Goal: Task Accomplishment & Management: Manage account settings

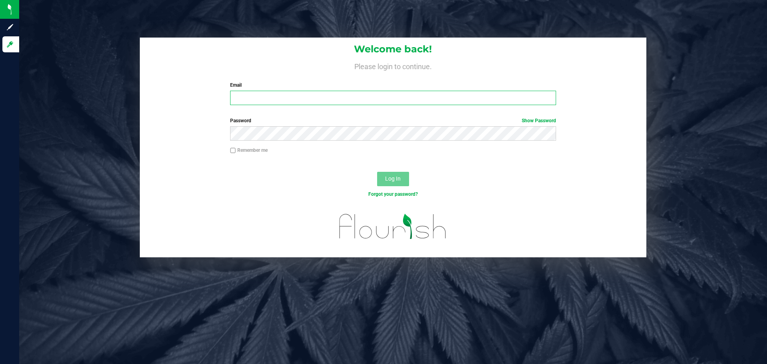
click at [279, 95] on input "Email" at bounding box center [393, 98] width 326 height 14
type input "[EMAIL_ADDRESS][DOMAIN_NAME]"
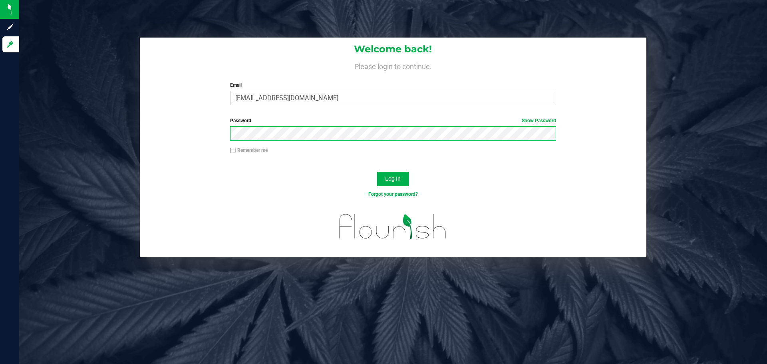
click at [377, 172] on button "Log In" at bounding box center [393, 179] width 32 height 14
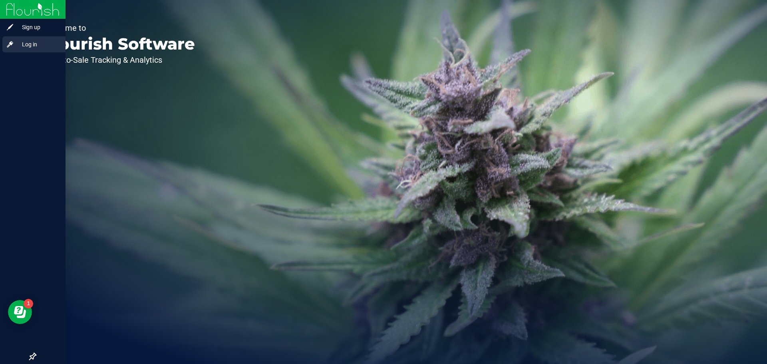
click at [18, 43] on span "Log in" at bounding box center [38, 45] width 48 height 10
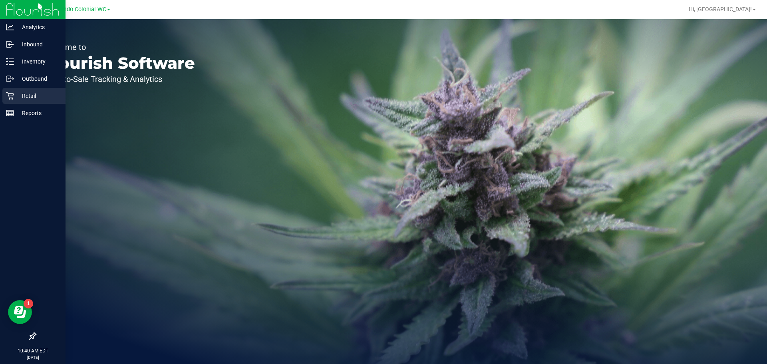
click at [14, 92] on p "Retail" at bounding box center [38, 96] width 48 height 10
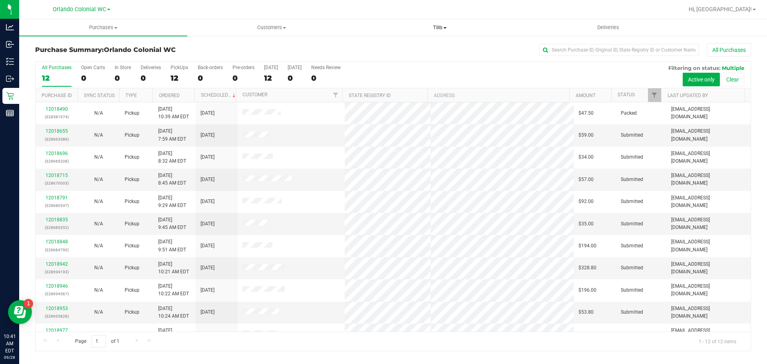
click at [439, 28] on span "Tills" at bounding box center [439, 27] width 167 height 7
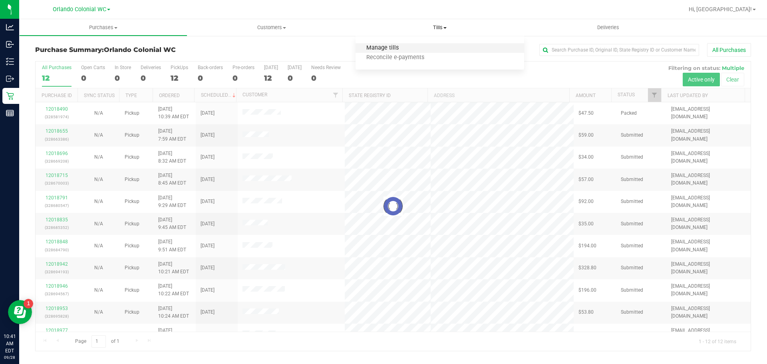
click at [371, 46] on span "Manage tills" at bounding box center [383, 48] width 54 height 7
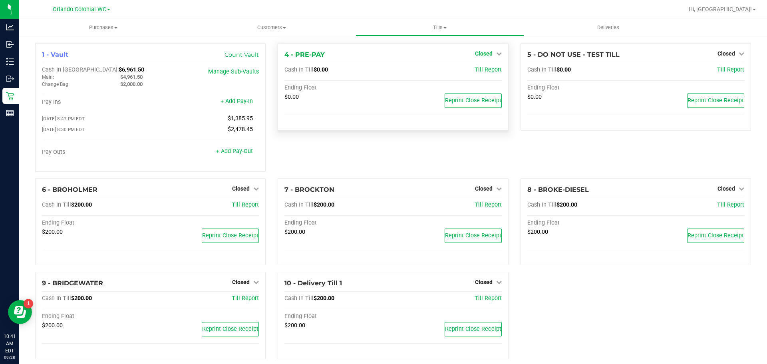
click at [487, 54] on span "Closed" at bounding box center [484, 53] width 18 height 6
click at [483, 72] on link "Open Till" at bounding box center [483, 70] width 21 height 6
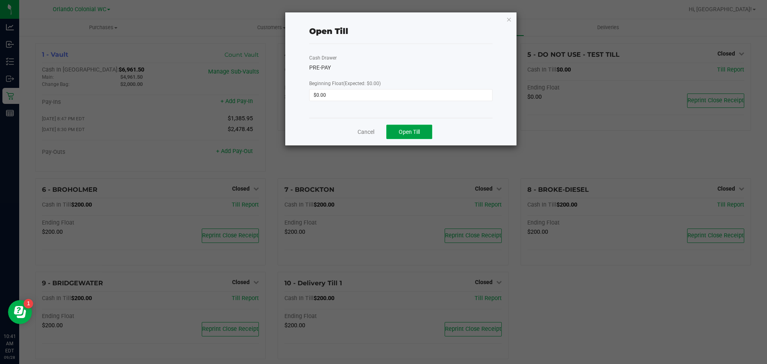
click at [400, 135] on span "Open Till" at bounding box center [409, 132] width 21 height 6
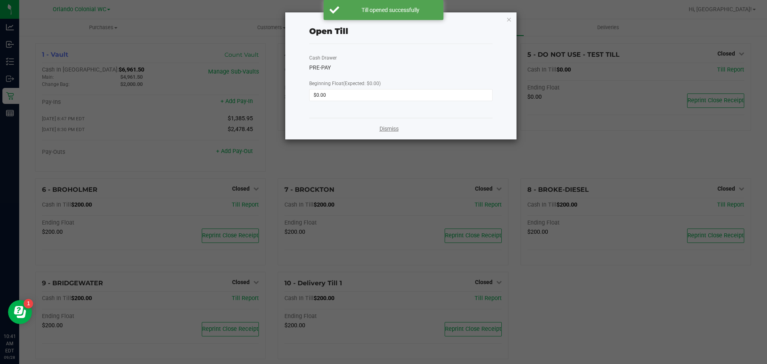
click at [389, 127] on link "Dismiss" at bounding box center [389, 129] width 19 height 8
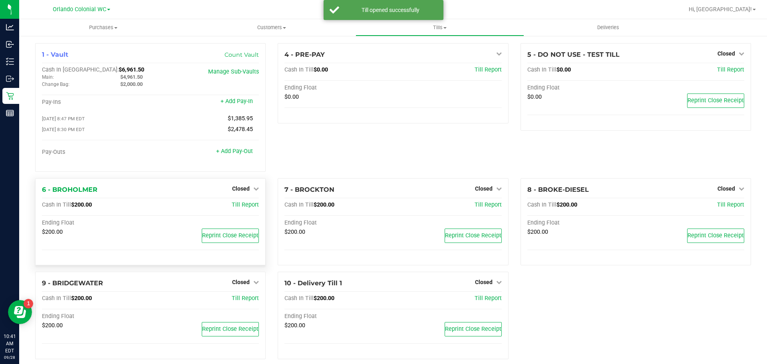
click at [233, 183] on div "6 - BROHOLMER Closed Open Till Cash In Till $200.00 Till Report Ending Float $2…" at bounding box center [150, 222] width 231 height 88
click at [236, 192] on span "Closed" at bounding box center [241, 188] width 18 height 6
click at [254, 207] on div "Open Till" at bounding box center [240, 205] width 59 height 10
click at [239, 210] on div "Open Till" at bounding box center [240, 205] width 59 height 10
click at [243, 205] on link "Open Till" at bounding box center [240, 205] width 21 height 6
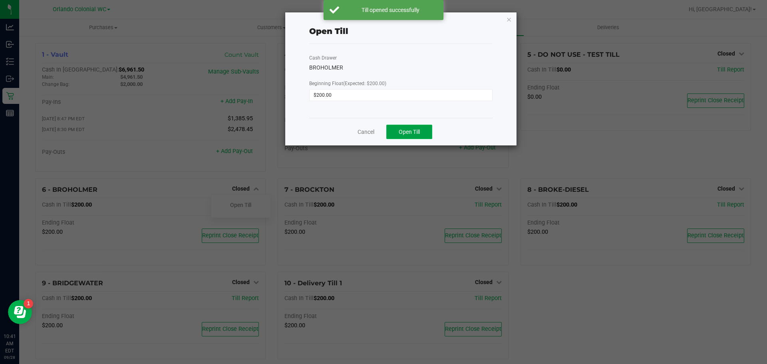
click at [400, 129] on span "Open Till" at bounding box center [409, 132] width 21 height 6
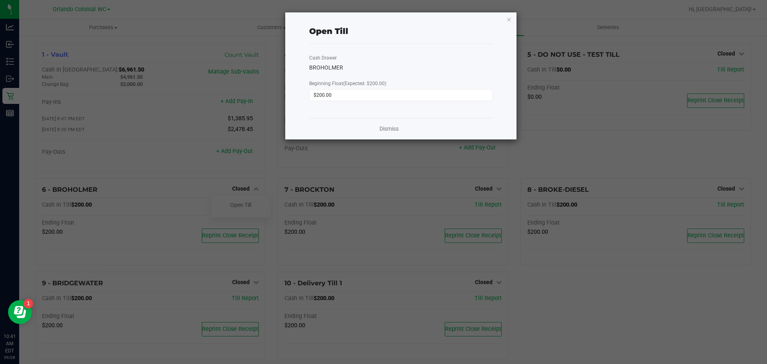
click at [387, 134] on div "Dismiss" at bounding box center [400, 129] width 183 height 22
click at [390, 129] on link "Dismiss" at bounding box center [389, 129] width 19 height 8
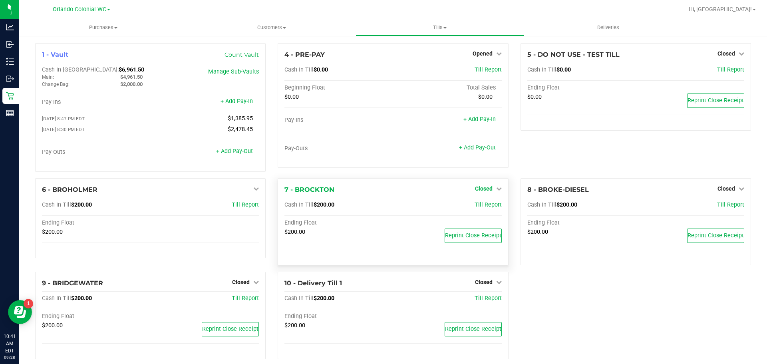
click at [484, 191] on span "Closed" at bounding box center [484, 188] width 18 height 6
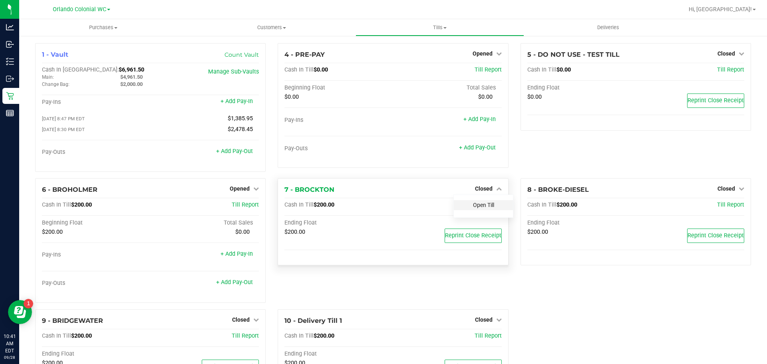
click at [477, 207] on link "Open Till" at bounding box center [483, 205] width 21 height 6
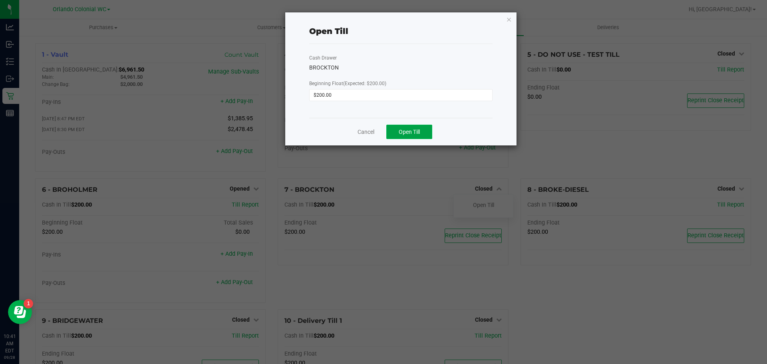
click at [410, 133] on span "Open Till" at bounding box center [409, 132] width 21 height 6
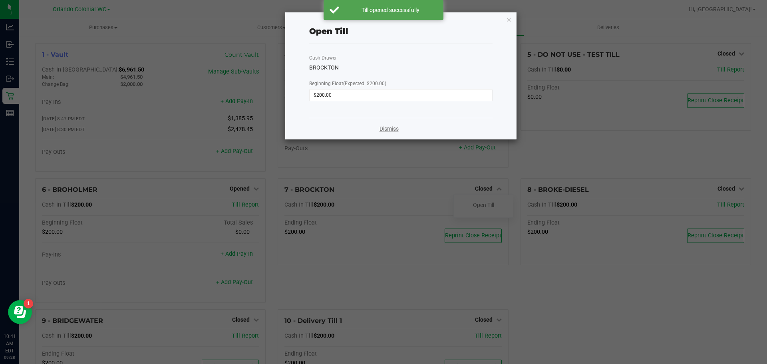
click at [380, 128] on link "Dismiss" at bounding box center [389, 129] width 19 height 8
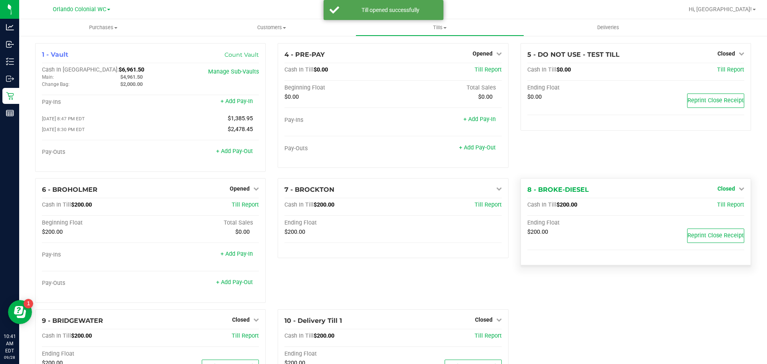
click at [720, 188] on span "Closed" at bounding box center [727, 188] width 18 height 6
click at [716, 205] on link "Open Till" at bounding box center [726, 205] width 21 height 6
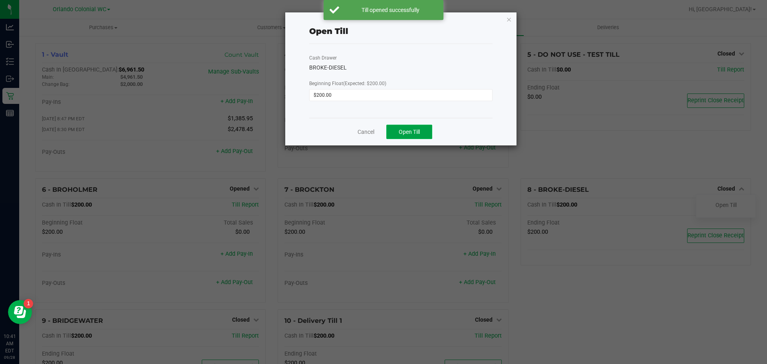
click at [408, 133] on span "Open Till" at bounding box center [409, 132] width 21 height 6
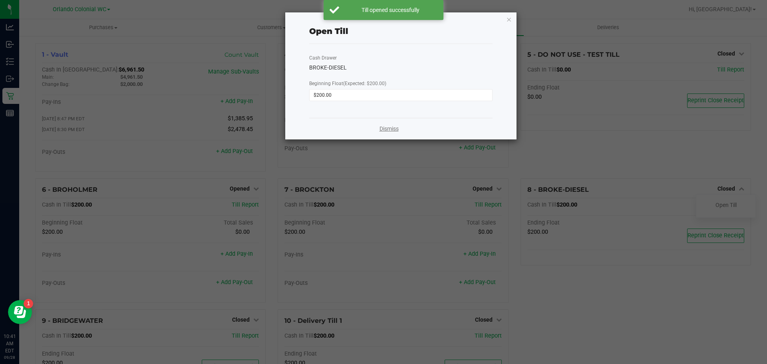
click at [381, 128] on link "Dismiss" at bounding box center [389, 129] width 19 height 8
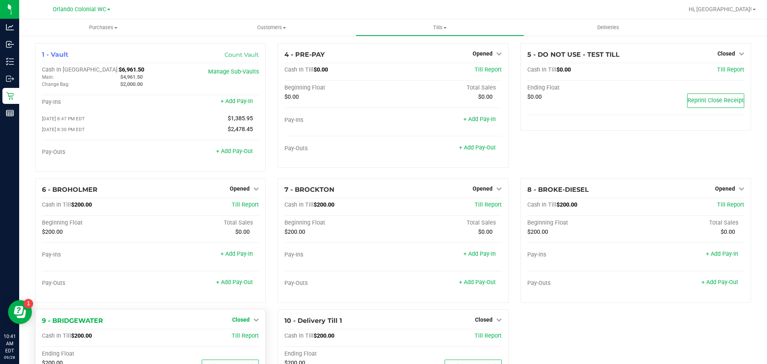
click at [241, 320] on span "Closed" at bounding box center [241, 319] width 18 height 6
click at [237, 337] on link "Open Till" at bounding box center [240, 336] width 21 height 6
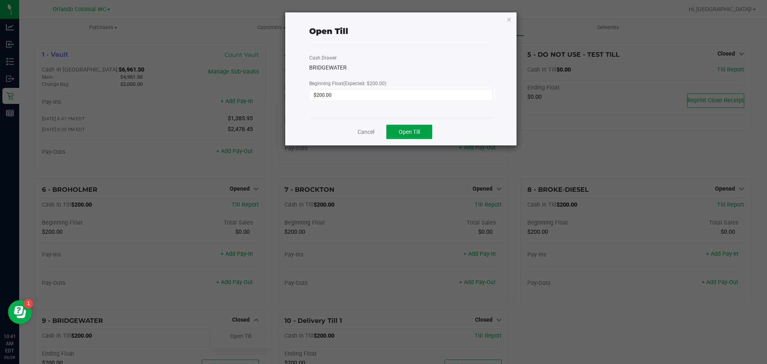
click at [400, 131] on span "Open Till" at bounding box center [409, 132] width 21 height 6
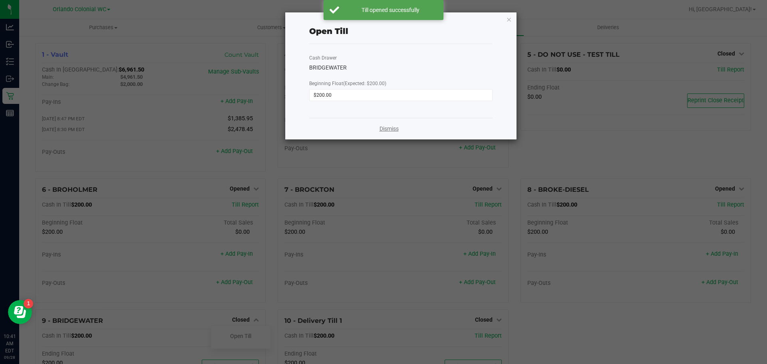
click at [382, 131] on link "Dismiss" at bounding box center [389, 129] width 19 height 8
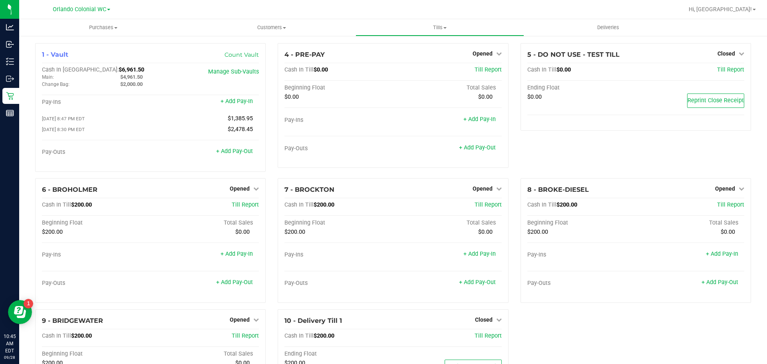
click at [587, 157] on div "5 - DO NOT USE - TEST TILL Closed Open Till Cash In Till $0.00 Till Report Endi…" at bounding box center [636, 110] width 243 height 135
drag, startPoint x: 613, startPoint y: 157, endPoint x: 449, endPoint y: 141, distance: 164.2
click at [610, 156] on div "5 - DO NOT USE - TEST TILL Closed Open Till Cash In Till $0.00 Till Report Endi…" at bounding box center [636, 110] width 243 height 135
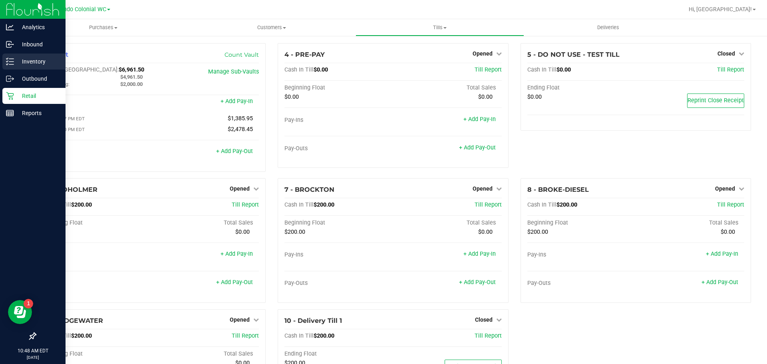
click at [33, 66] on p "Inventory" at bounding box center [38, 62] width 48 height 10
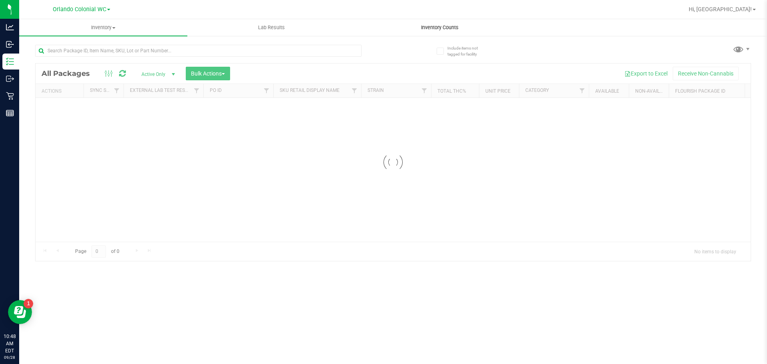
click at [431, 28] on span "Inventory Counts" at bounding box center [439, 27] width 59 height 7
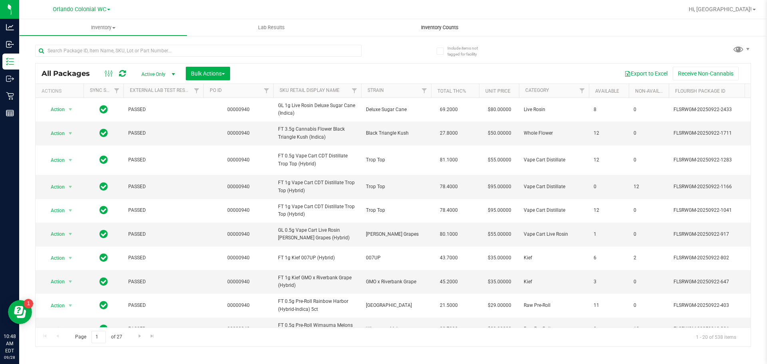
click at [436, 24] on span "Inventory Counts" at bounding box center [439, 27] width 59 height 7
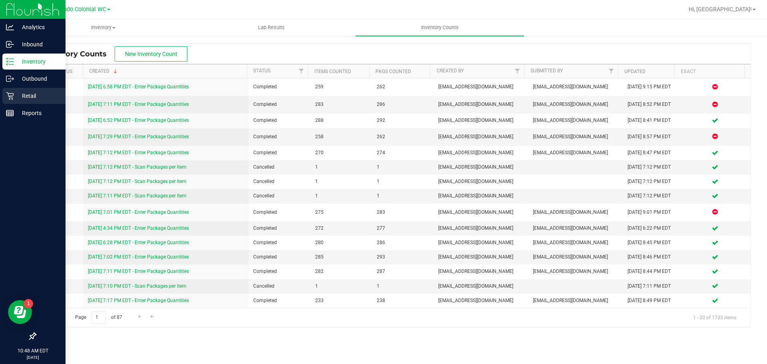
click at [10, 97] on icon at bounding box center [10, 96] width 8 height 8
